Goal: Information Seeking & Learning: Learn about a topic

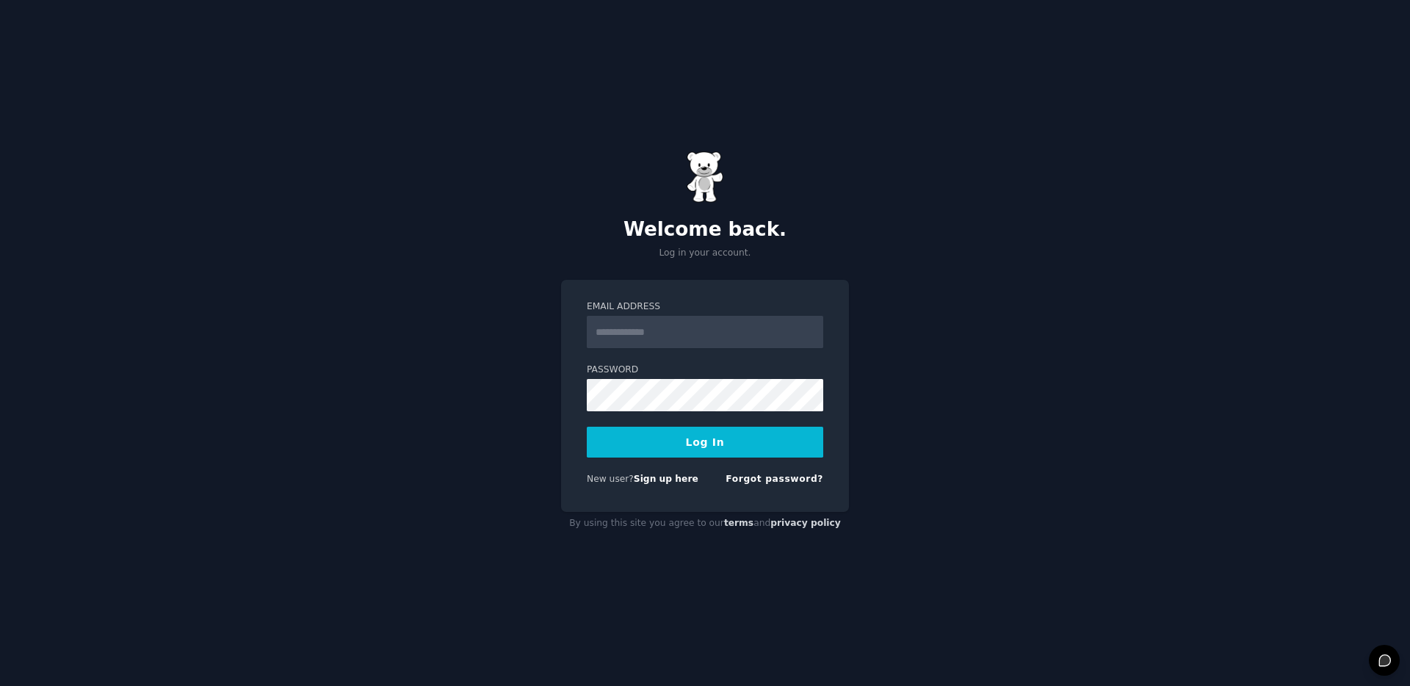
click at [735, 338] on input "Email Address" at bounding box center [705, 332] width 237 height 32
type input "**********"
click at [707, 444] on button "Log In" at bounding box center [705, 442] width 237 height 31
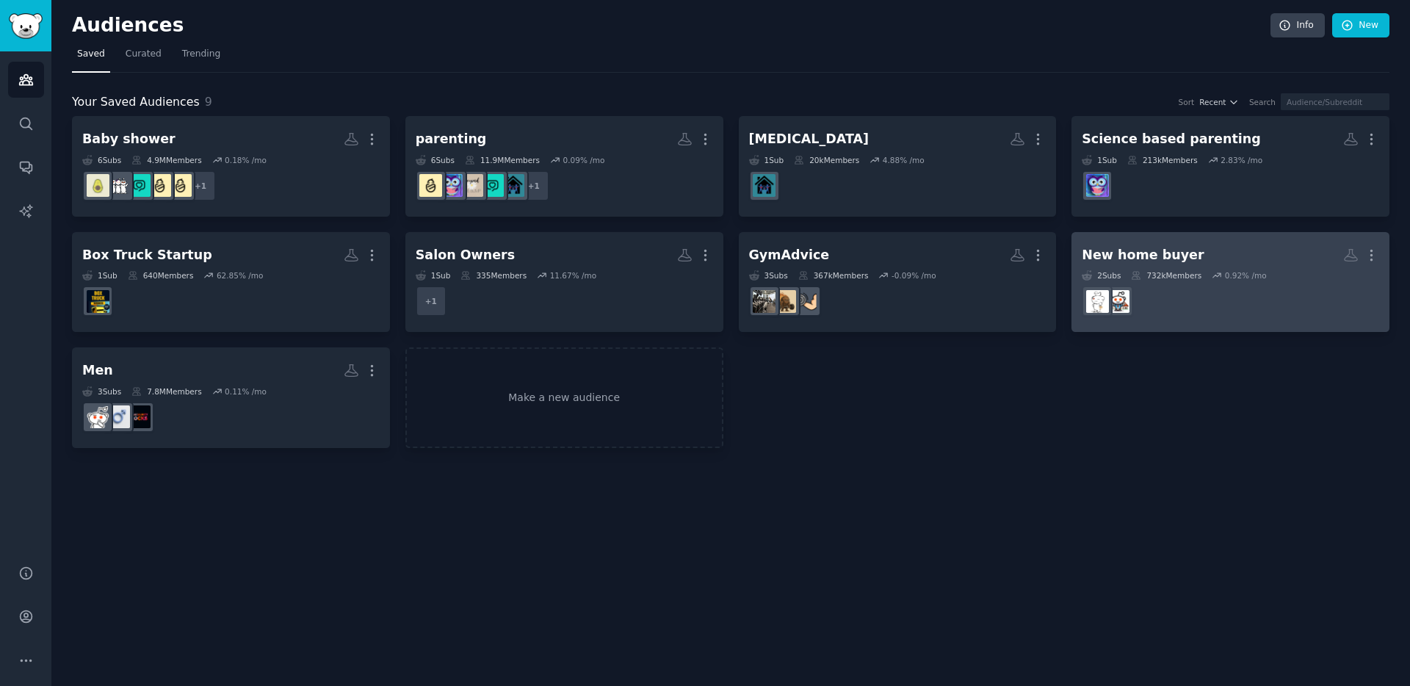
click at [1175, 320] on dd at bounding box center [1231, 301] width 298 height 41
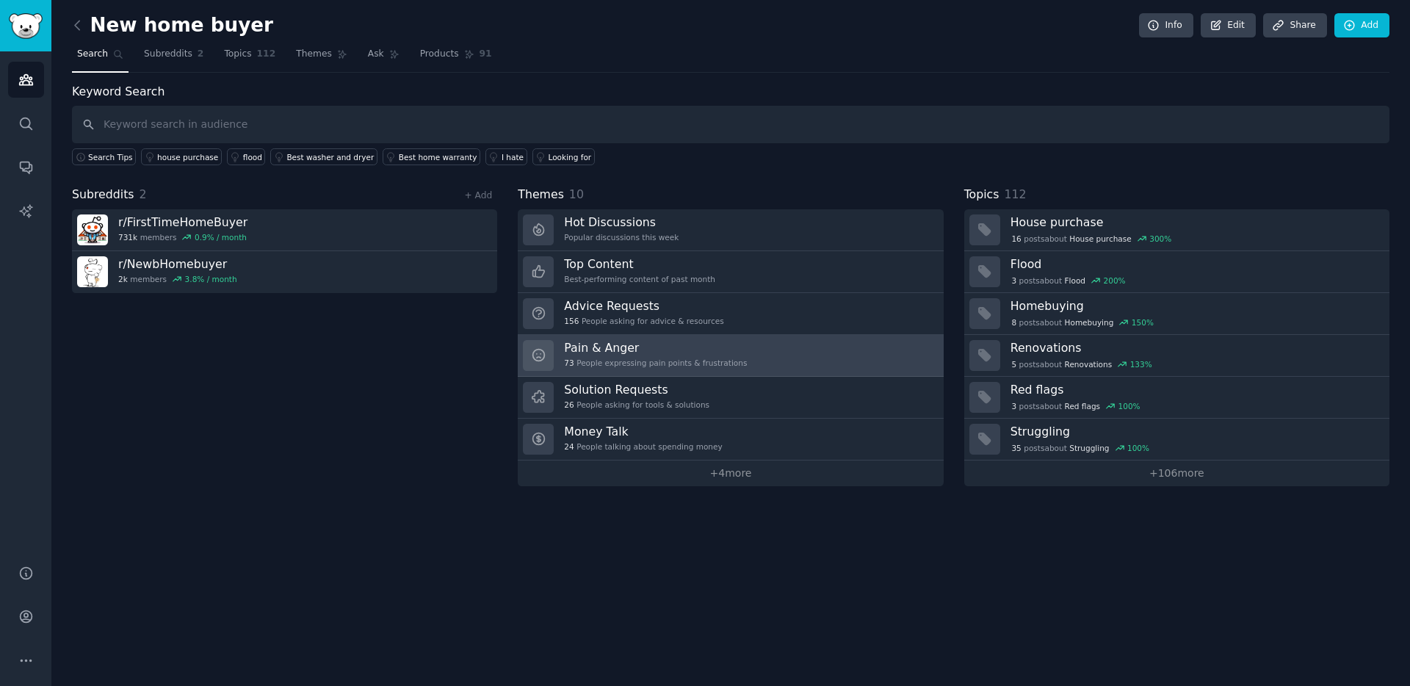
click at [689, 350] on h3 "Pain & Anger" at bounding box center [655, 347] width 183 height 15
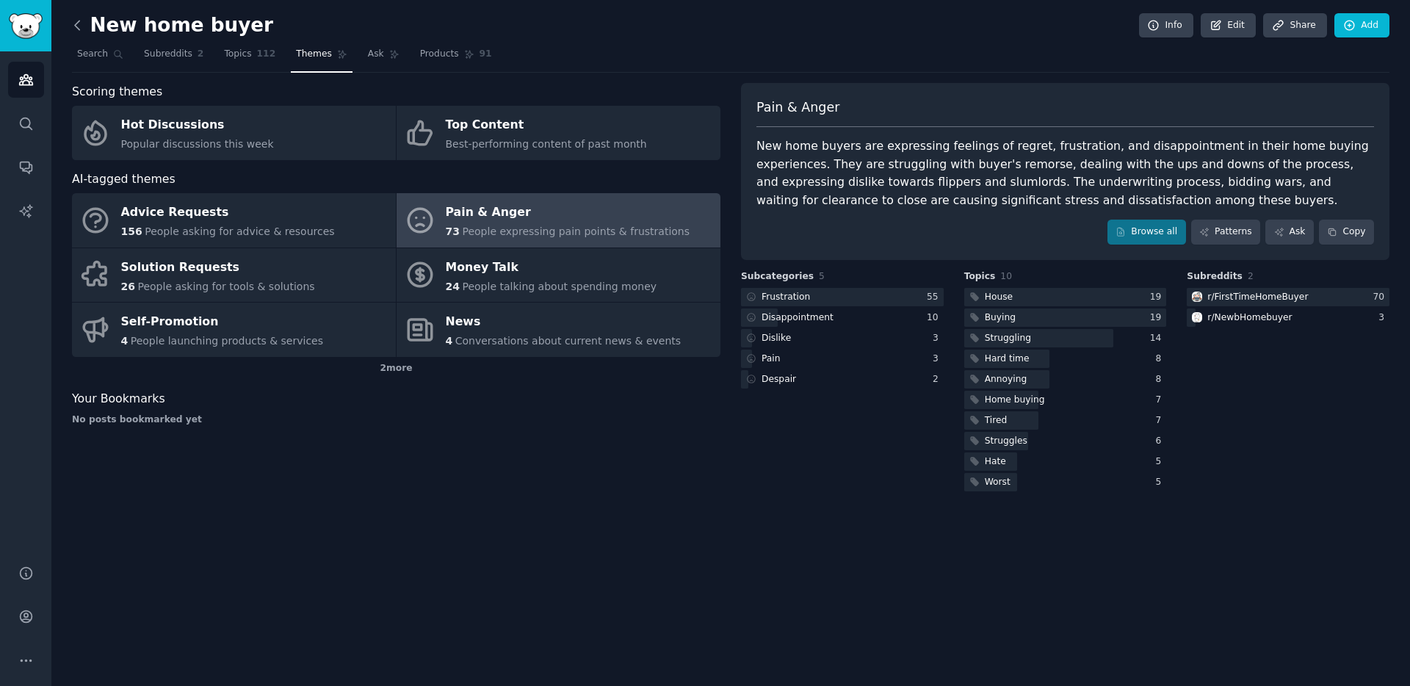
click at [82, 24] on icon at bounding box center [77, 25] width 15 height 15
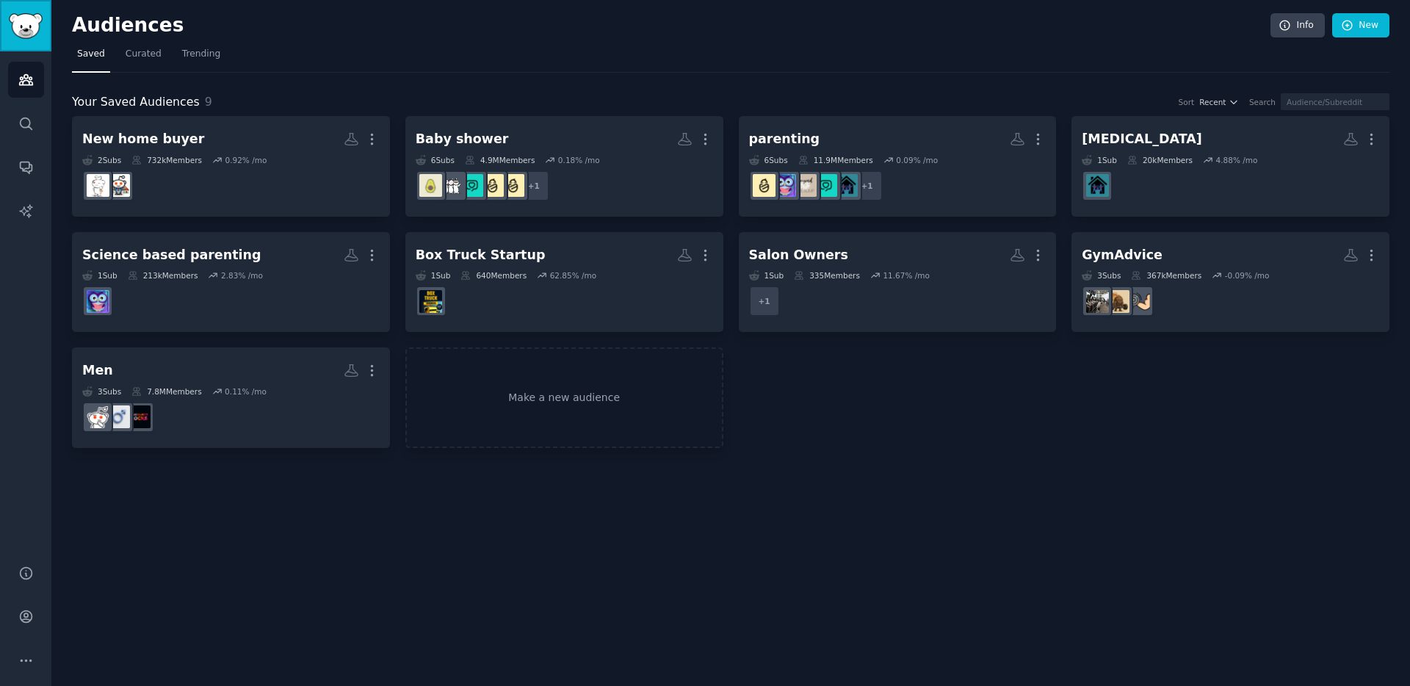
click at [29, 35] on img "Sidebar" at bounding box center [26, 26] width 34 height 26
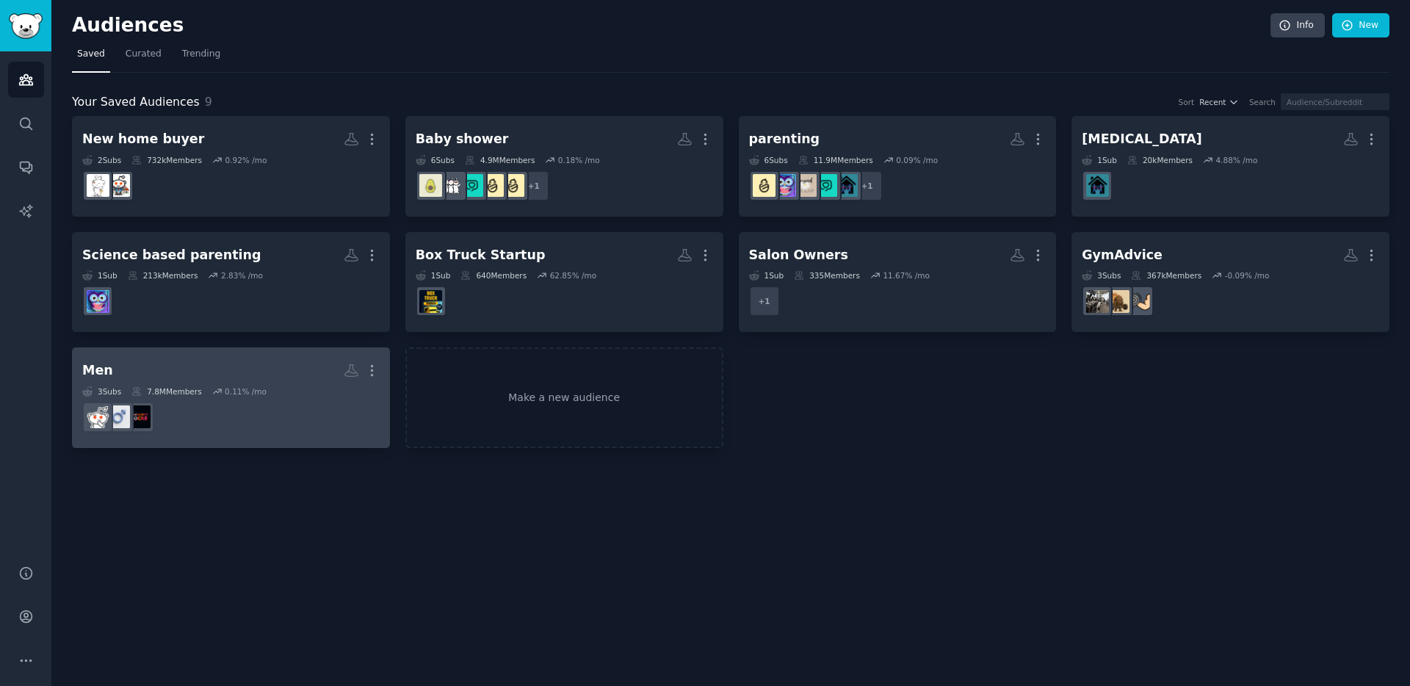
click at [241, 376] on h2 "Men More" at bounding box center [231, 371] width 298 height 26
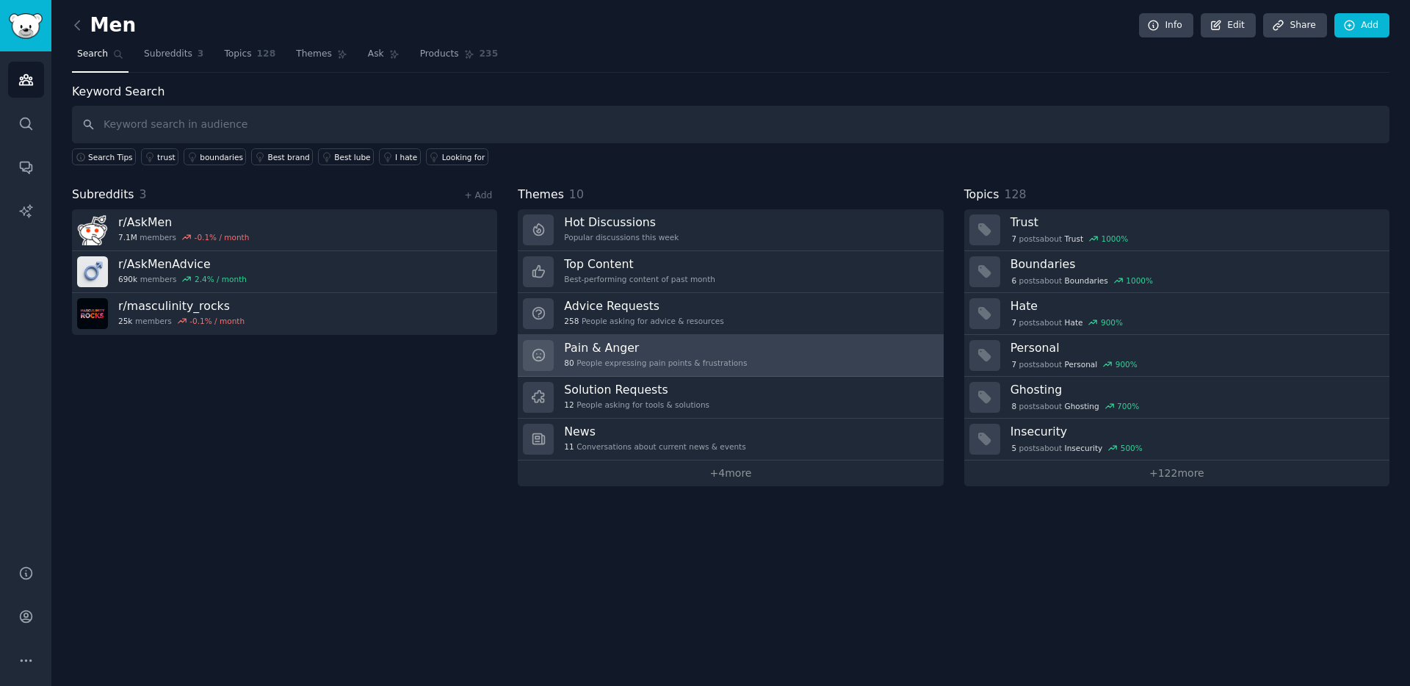
click at [698, 363] on div "80 People expressing pain points & frustrations" at bounding box center [655, 363] width 183 height 10
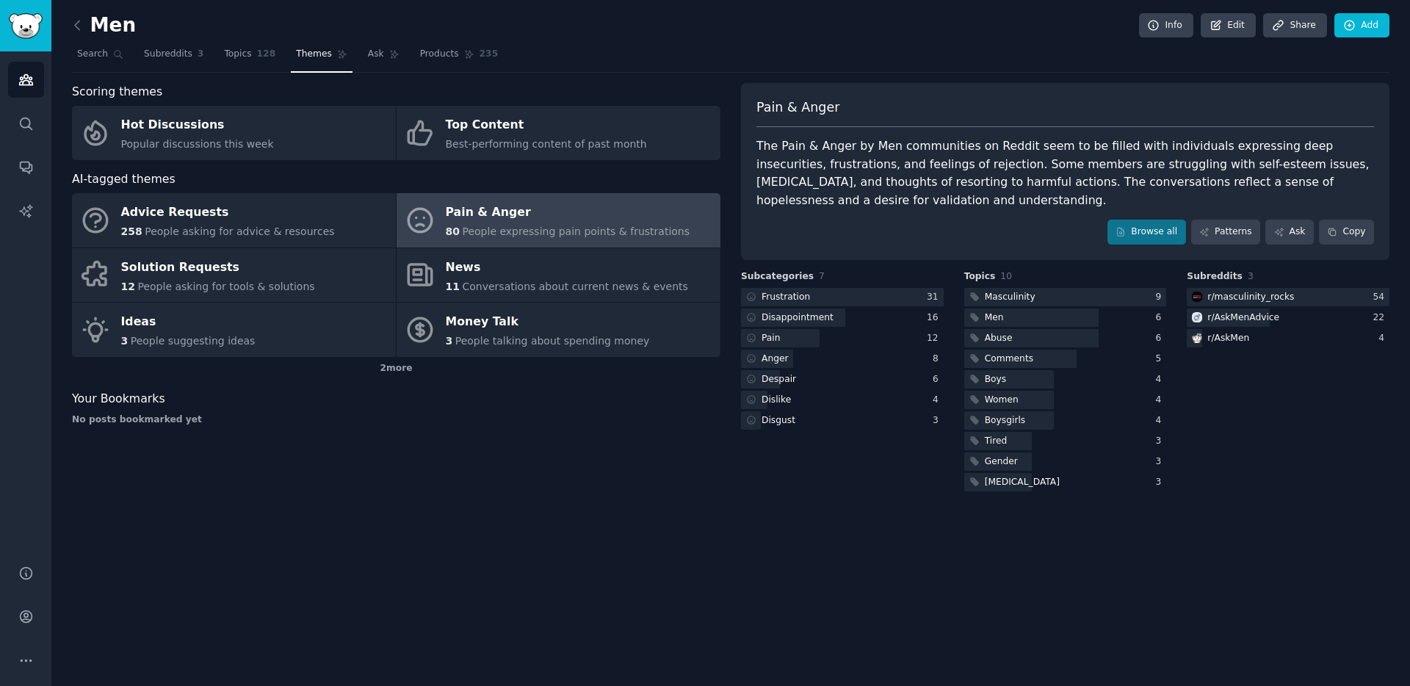
click at [84, 26] on link at bounding box center [81, 26] width 18 height 24
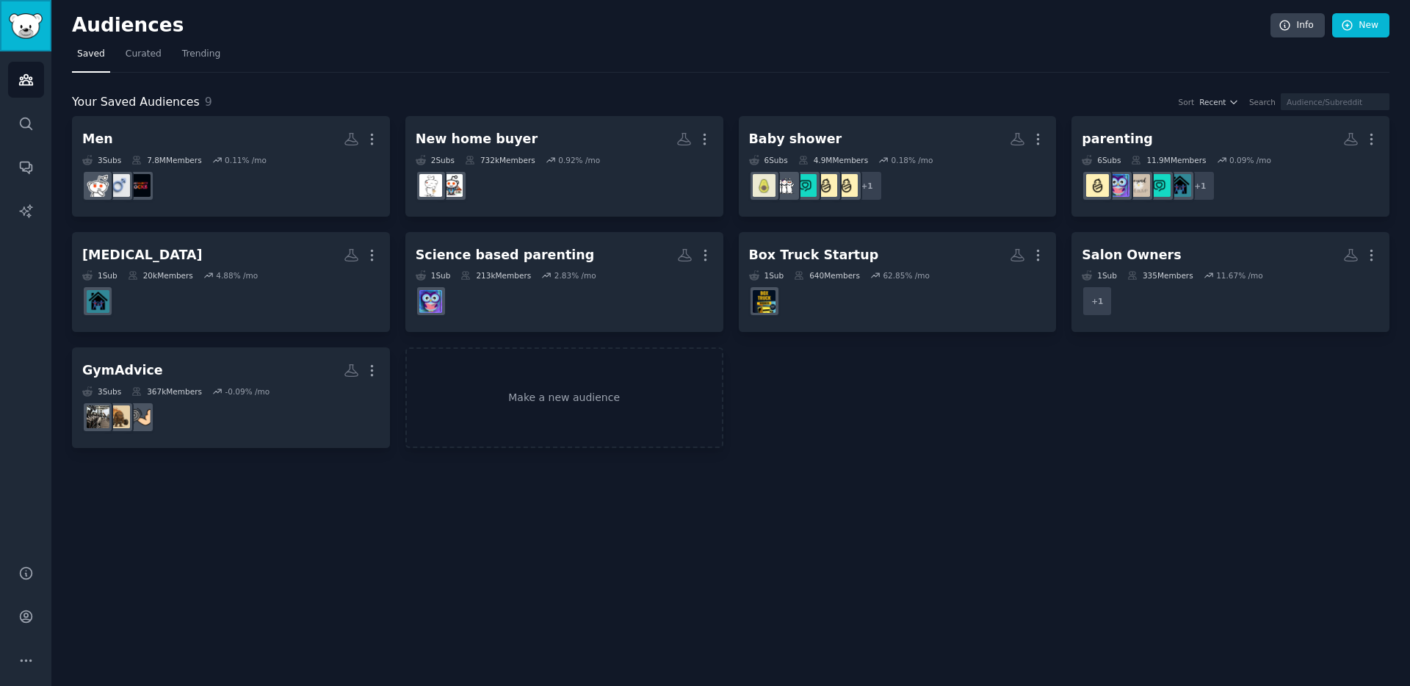
click at [34, 32] on img "Sidebar" at bounding box center [26, 26] width 34 height 26
